Goal: Find specific fact: Find specific fact

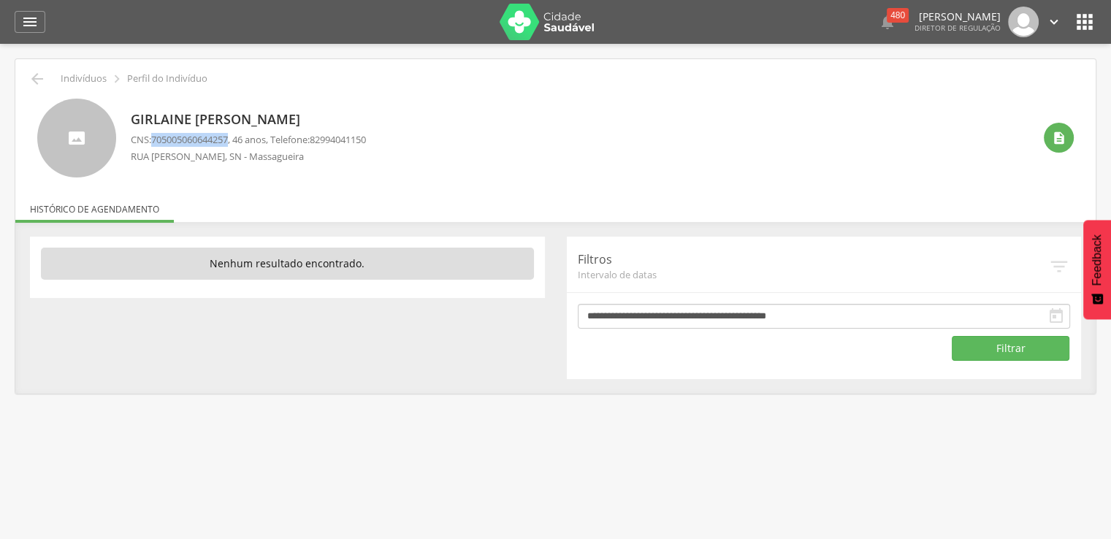
drag, startPoint x: 155, startPoint y: 138, endPoint x: 235, endPoint y: 134, distance: 80.5
click at [235, 134] on p "CNS: 705005060644257 , 46 anos, Telefone: 82994041150" at bounding box center [248, 140] width 235 height 14
copy span "705005060644257"
drag, startPoint x: 155, startPoint y: 136, endPoint x: 234, endPoint y: 139, distance: 78.9
click at [228, 139] on span "709606650769471" at bounding box center [189, 139] width 77 height 13
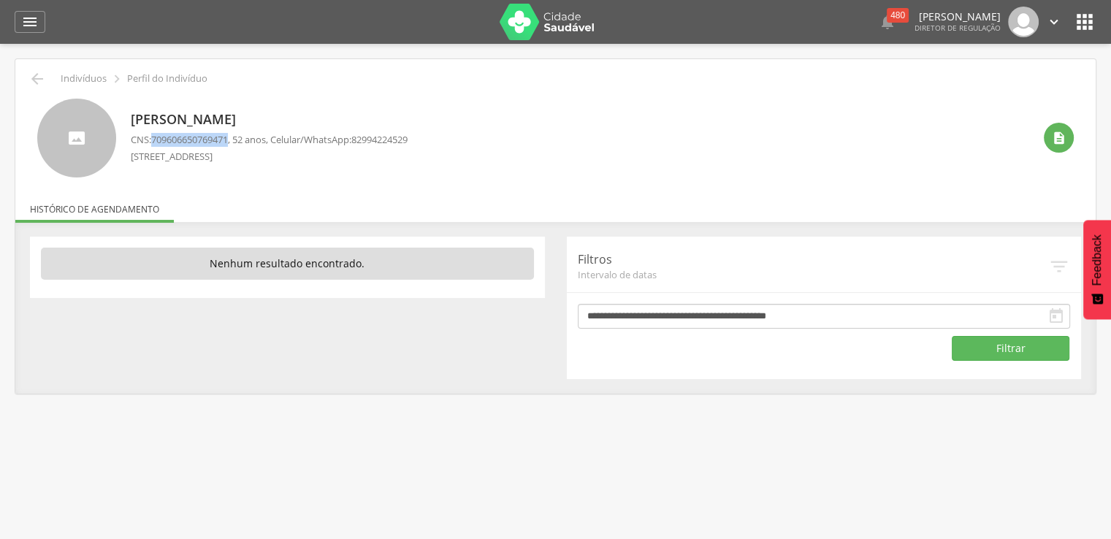
copy span "709606650769471"
click at [156, 138] on span "705007013969953" at bounding box center [189, 139] width 77 height 13
drag, startPoint x: 156, startPoint y: 138, endPoint x: 207, endPoint y: 142, distance: 51.3
click at [207, 142] on span "705007013969953" at bounding box center [189, 139] width 77 height 13
copy span "705007013969953"
